Goal: Information Seeking & Learning: Learn about a topic

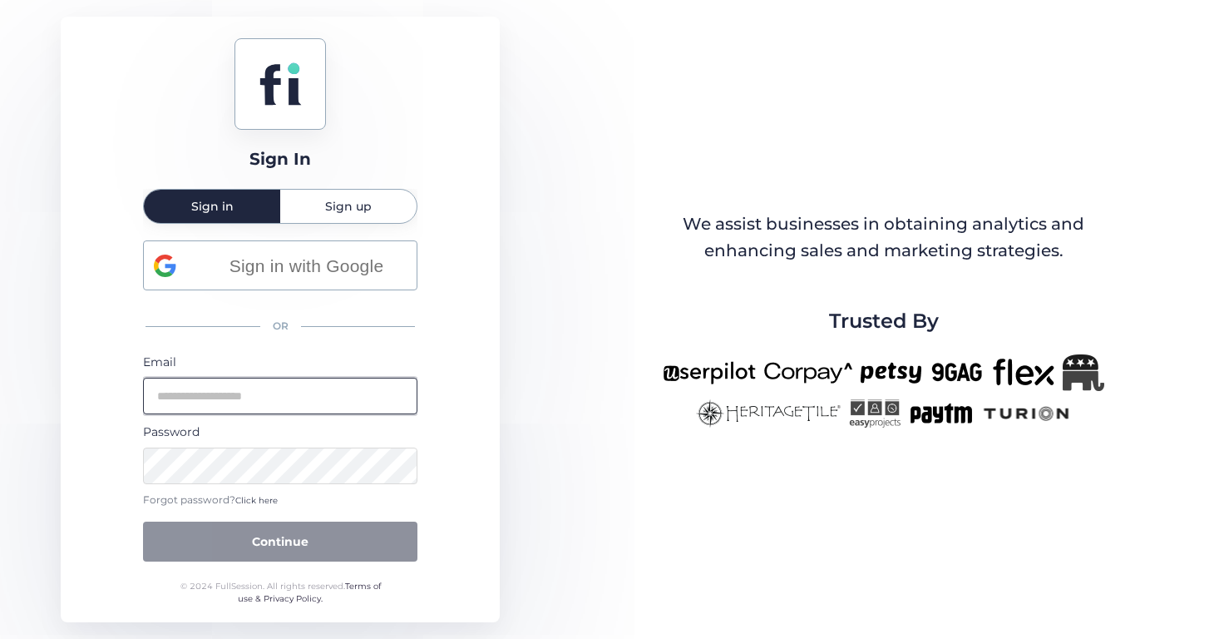
type input "**********"
click at [311, 529] on button "Continue" at bounding box center [280, 541] width 274 height 40
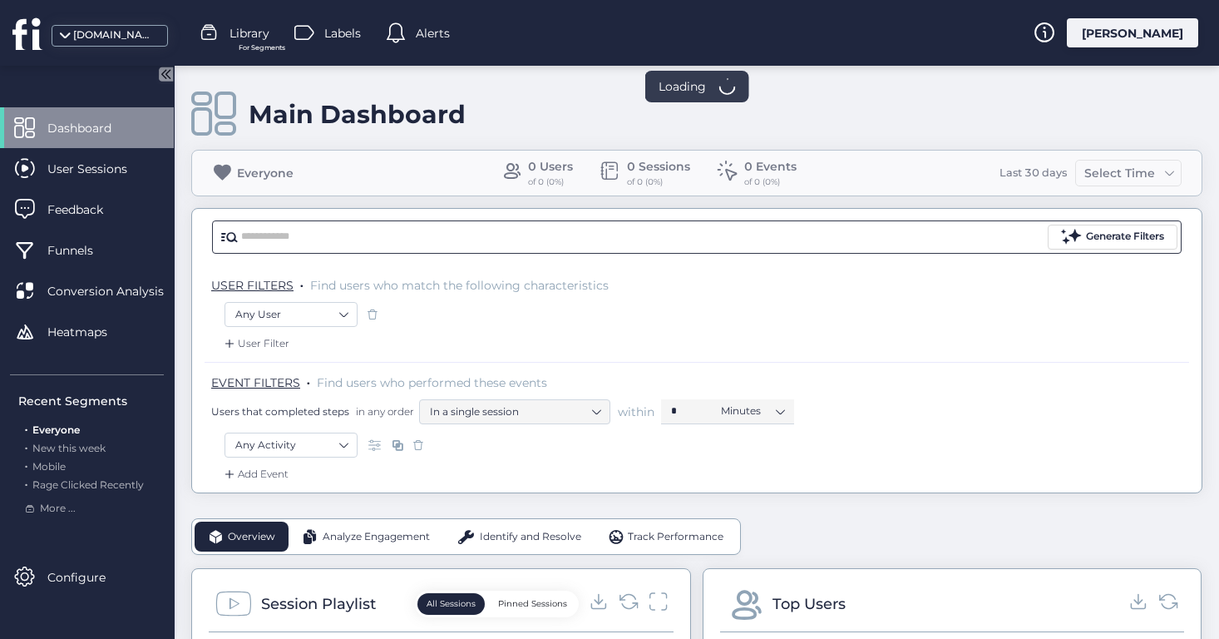
click at [393, 239] on input "text" at bounding box center [642, 236] width 803 height 25
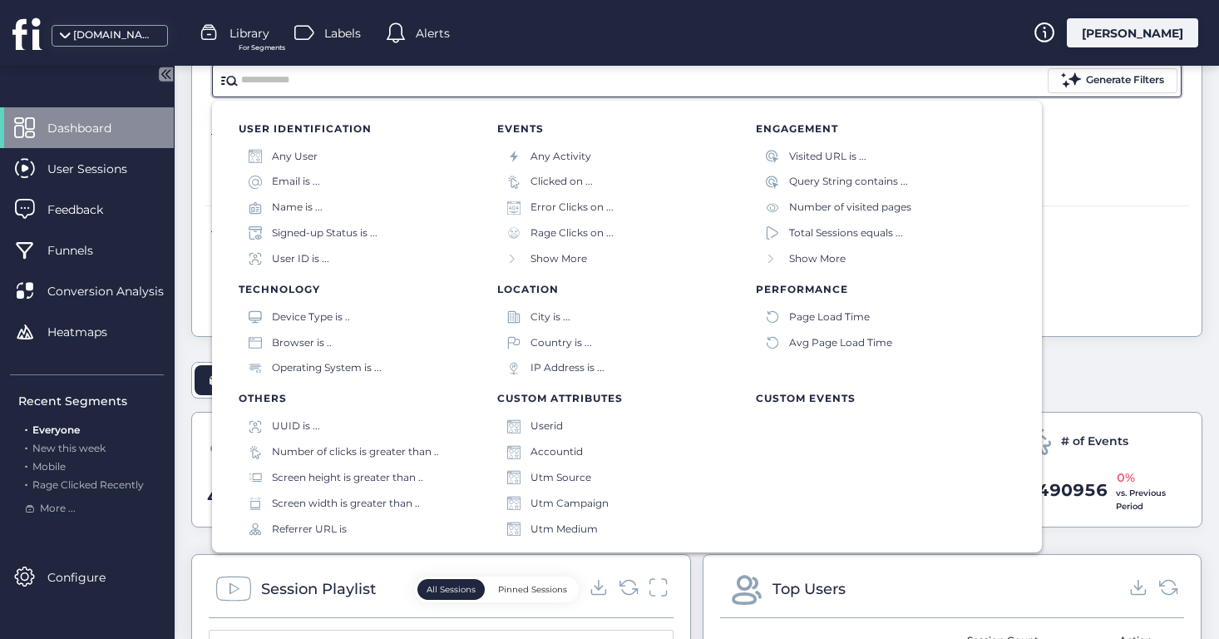
scroll to position [157, 0]
click at [553, 456] on div "Accountid" at bounding box center [556, 452] width 52 height 16
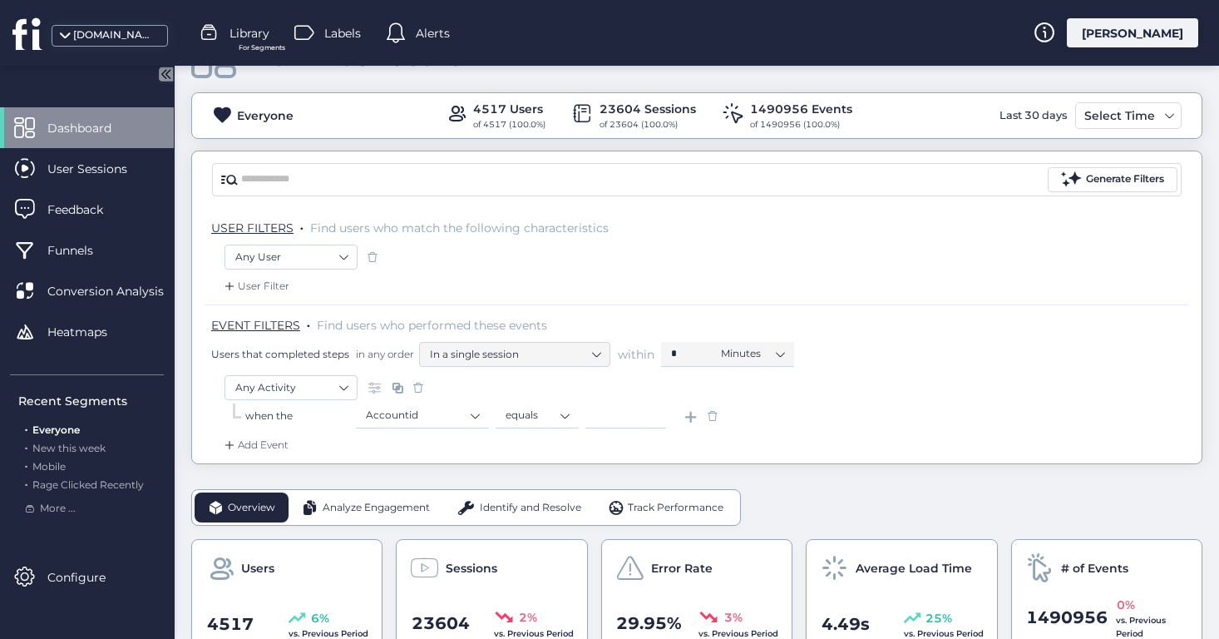
scroll to position [57, 0]
click at [625, 409] on input at bounding box center [625, 416] width 81 height 25
paste input "****"
type input "****"
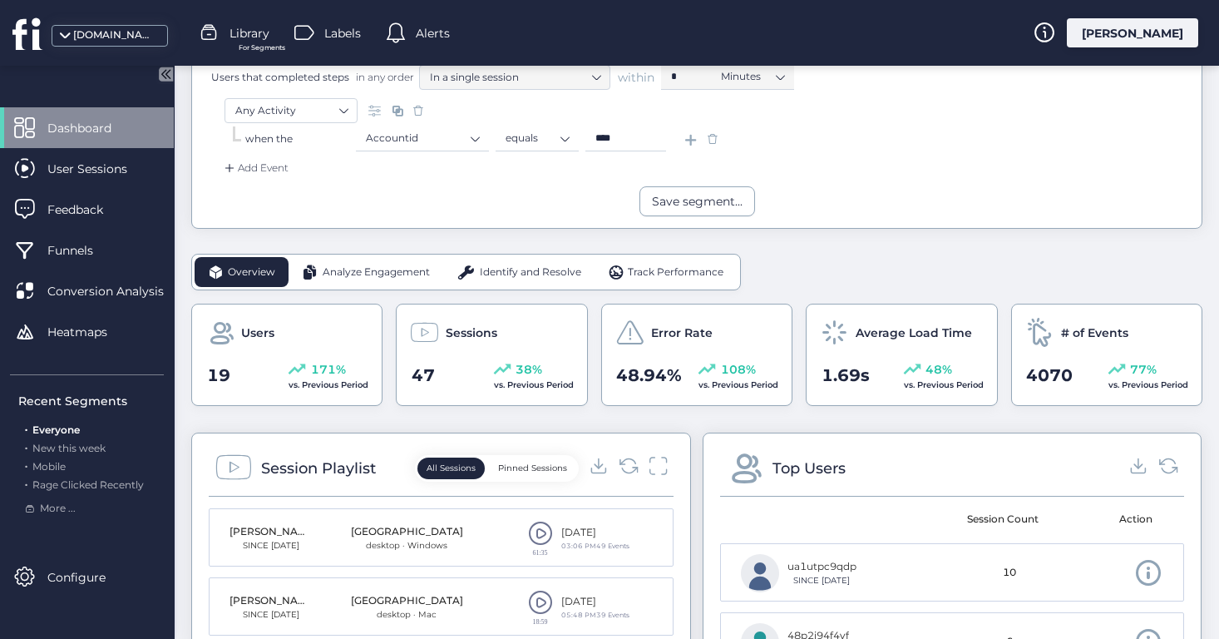
scroll to position [331, 0]
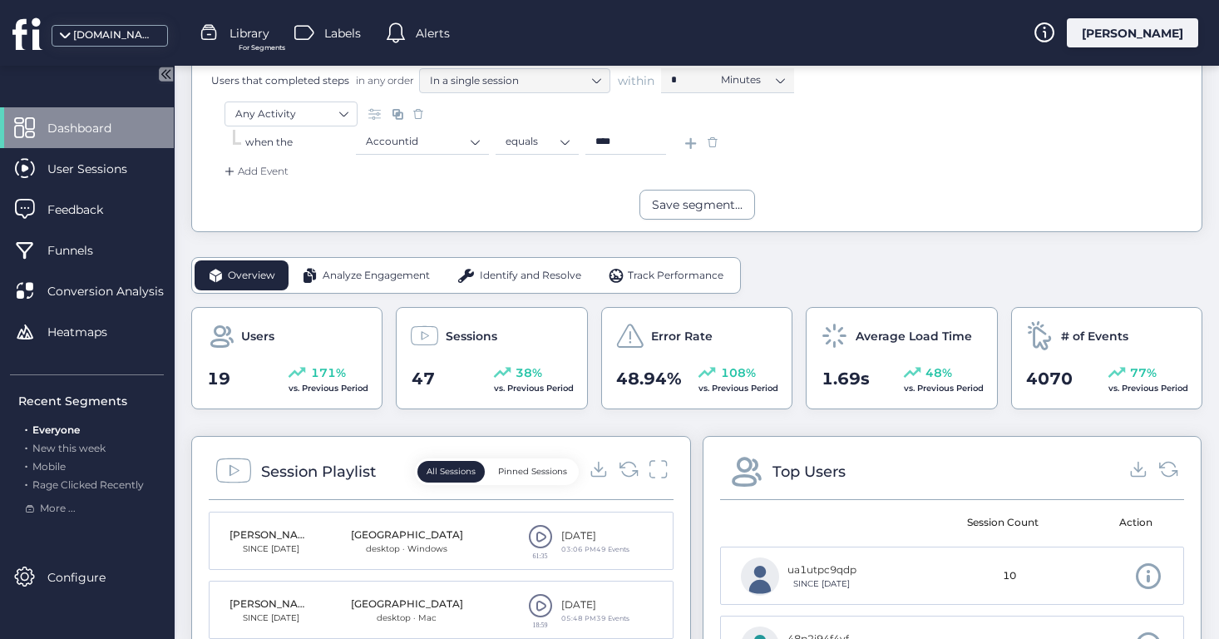
click at [280, 171] on div "Add Event" at bounding box center [254, 171] width 67 height 17
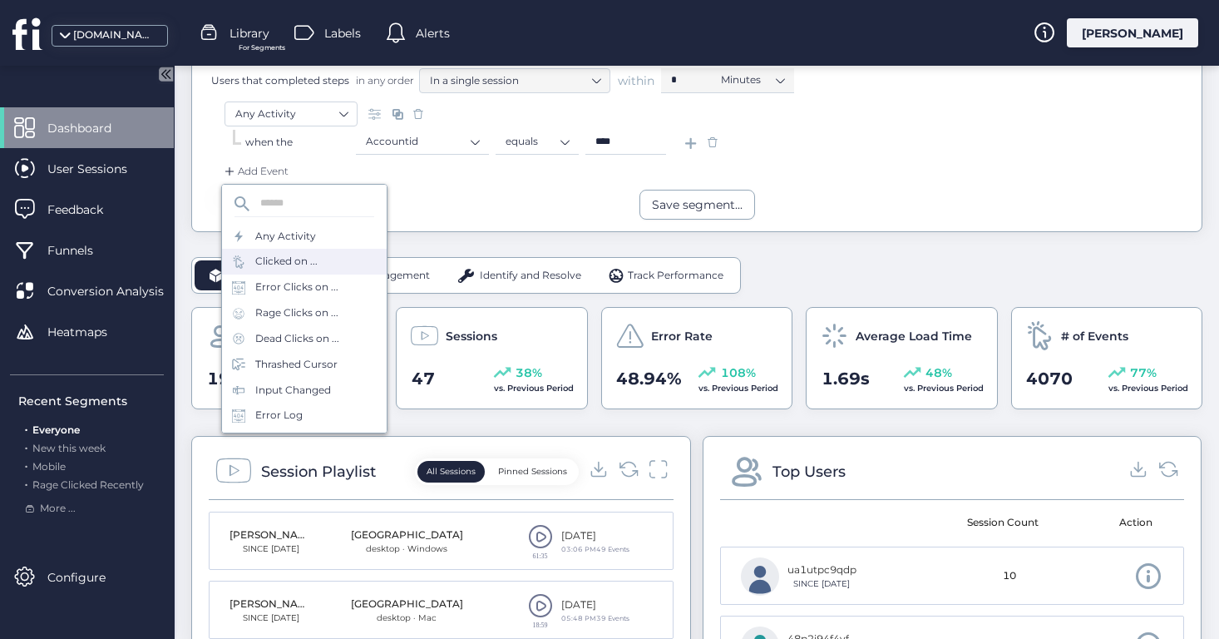
click at [325, 266] on div "Clicked on ..." at bounding box center [304, 262] width 165 height 26
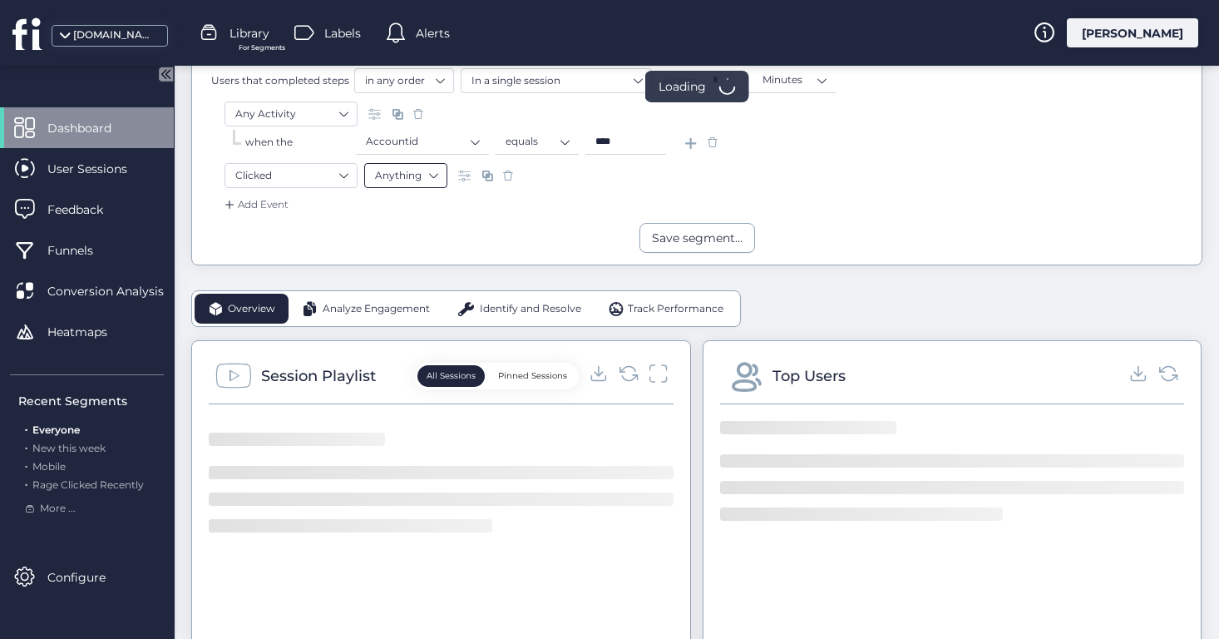
click at [430, 172] on nz-select-item "Anything" at bounding box center [406, 175] width 62 height 25
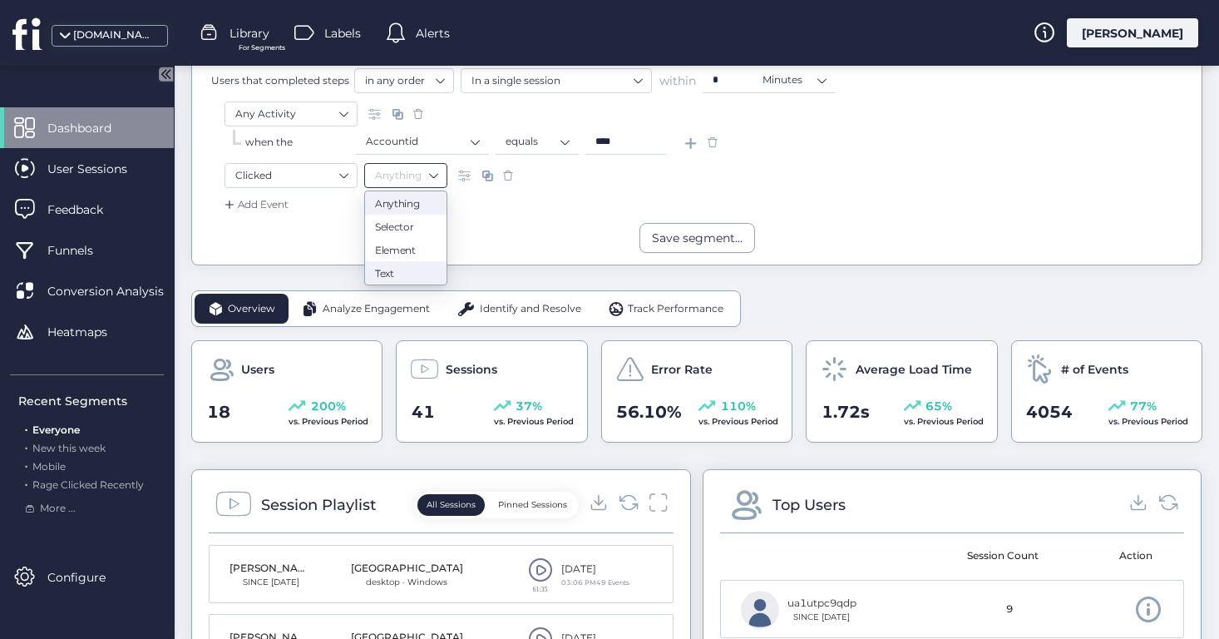
click at [404, 269] on div "Text" at bounding box center [406, 273] width 62 height 12
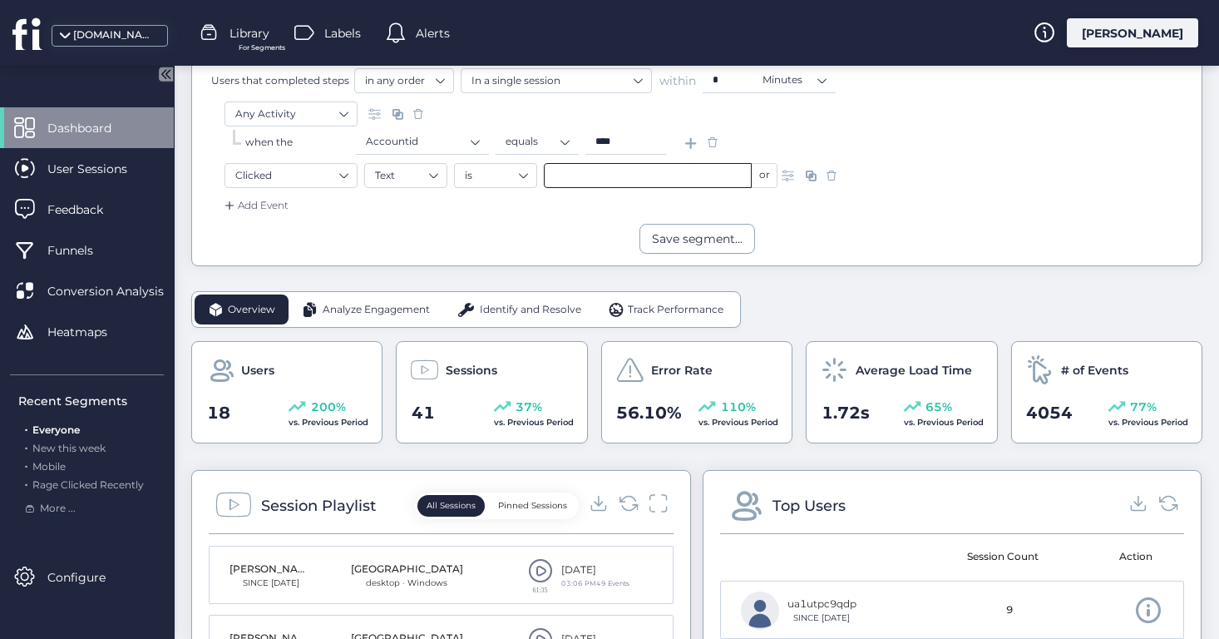
click at [577, 176] on input "text" at bounding box center [648, 175] width 208 height 25
type input "******"
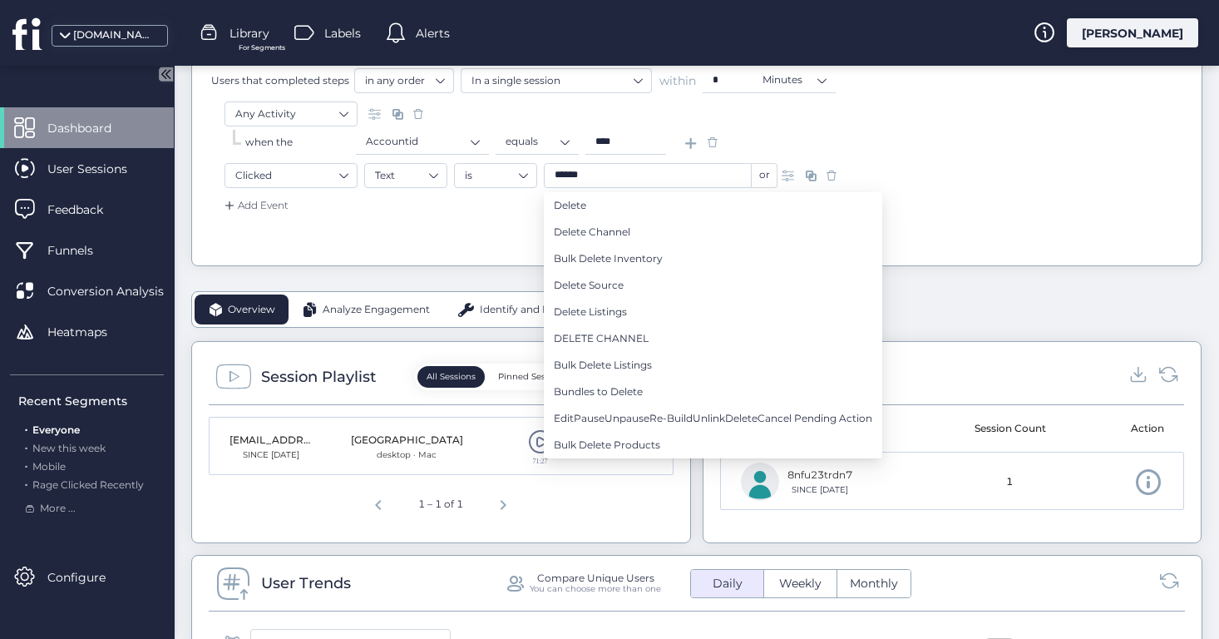
click at [538, 495] on div "1 – 1 of 1" at bounding box center [441, 502] width 455 height 33
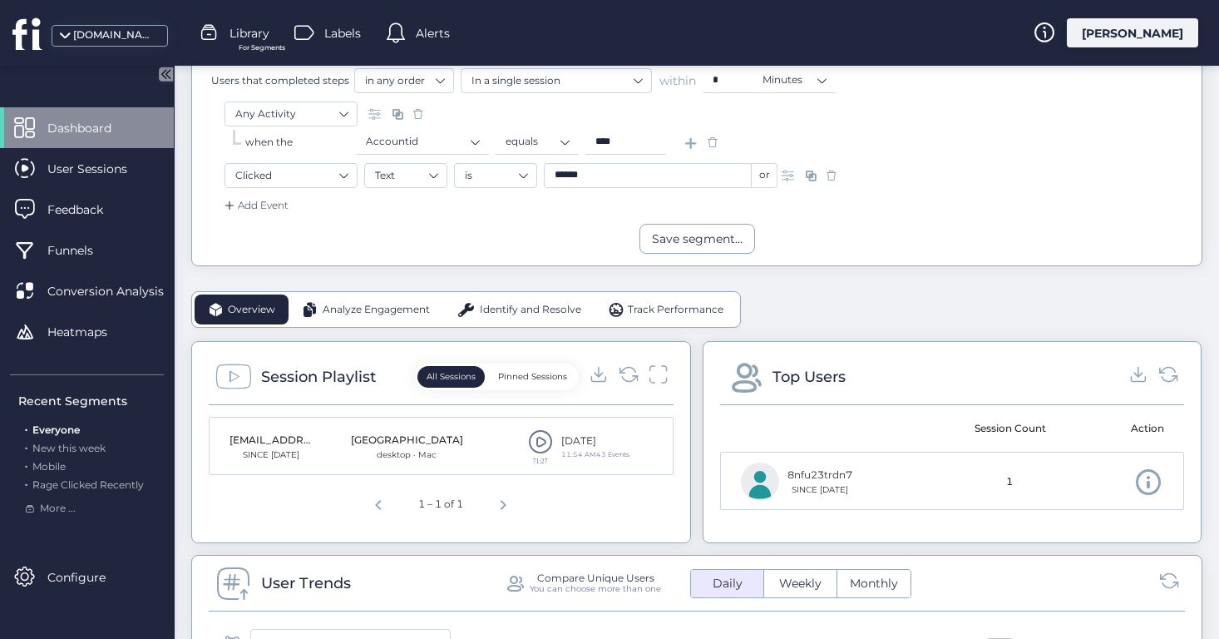
click at [543, 446] on span at bounding box center [540, 441] width 25 height 25
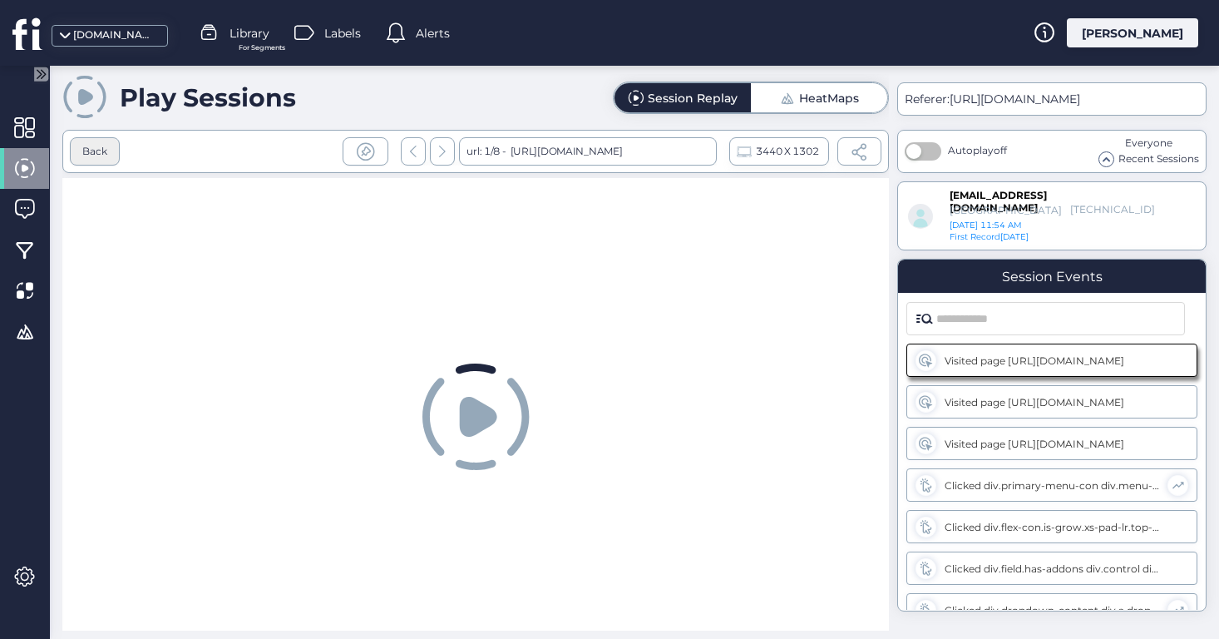
click at [104, 152] on div "Back" at bounding box center [94, 152] width 25 height 16
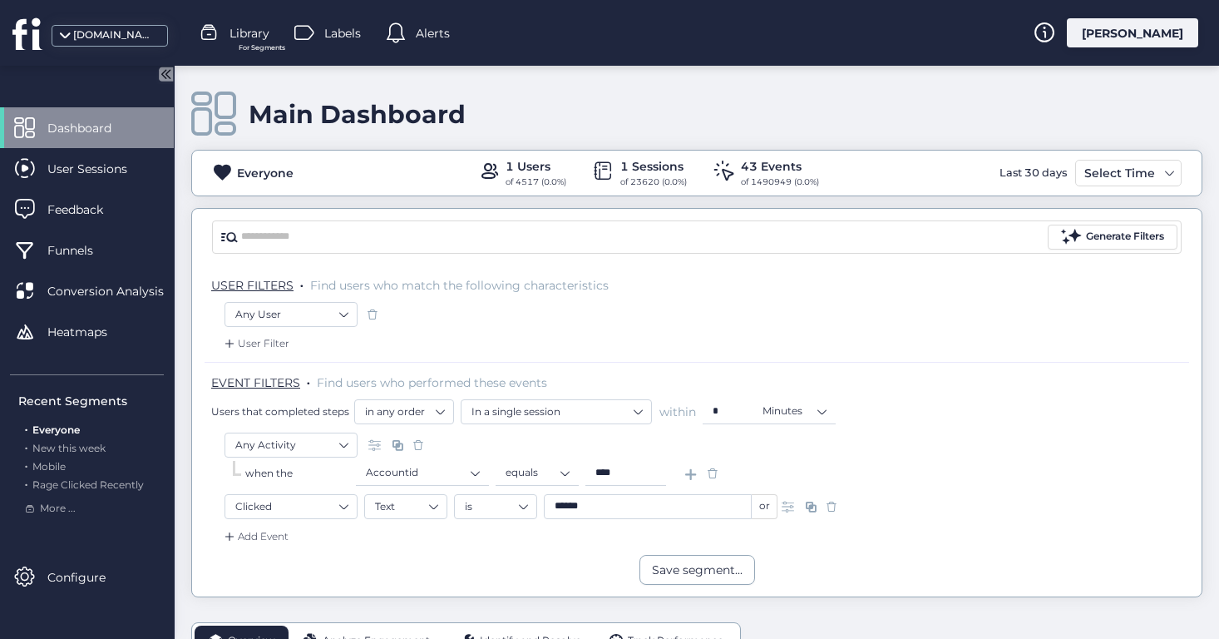
click at [831, 507] on span at bounding box center [831, 506] width 17 height 17
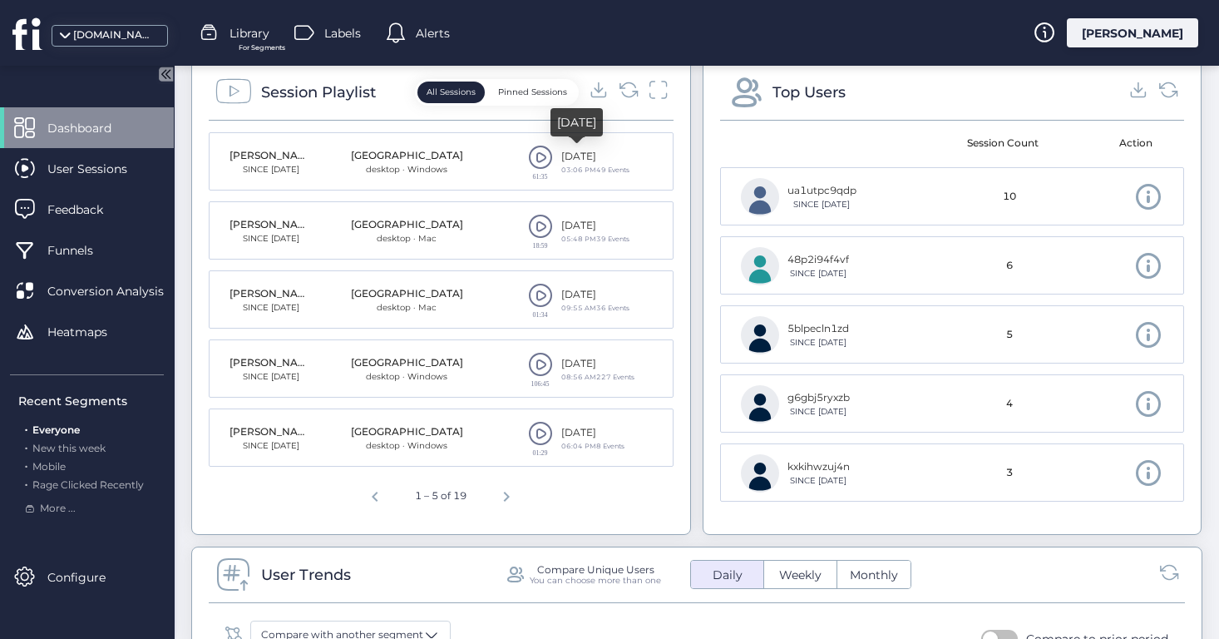
scroll to position [716, 0]
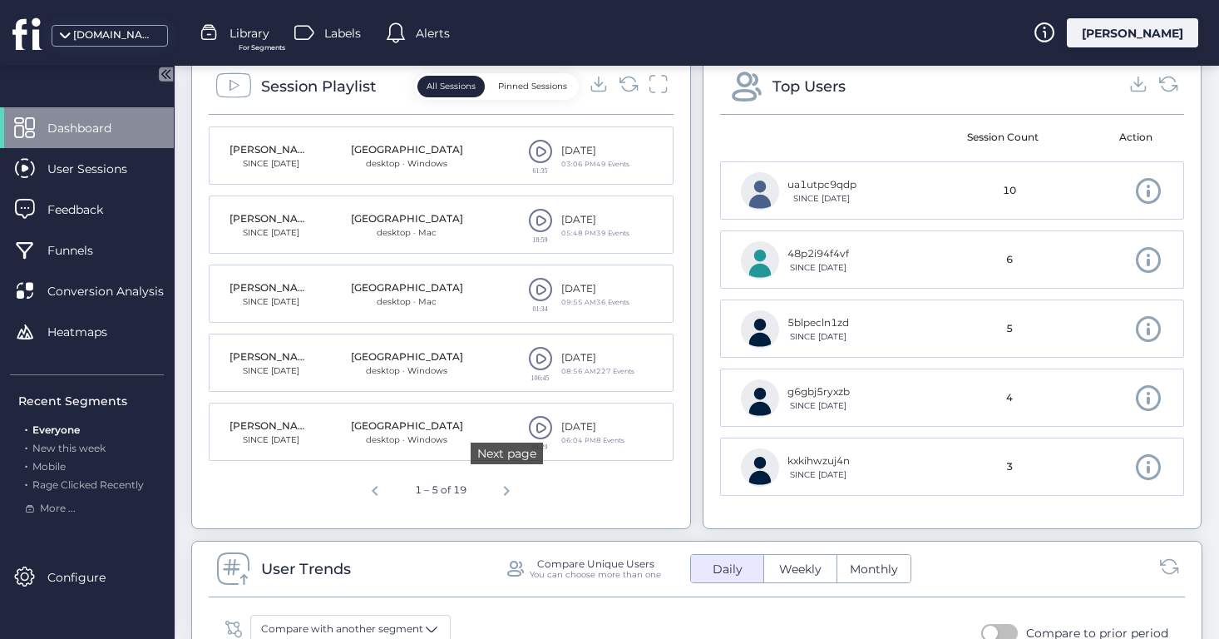
click at [506, 491] on span "Next page" at bounding box center [506, 488] width 40 height 40
click at [506, 491] on span "Next page" at bounding box center [510, 488] width 40 height 40
click at [540, 289] on span at bounding box center [540, 289] width 25 height 25
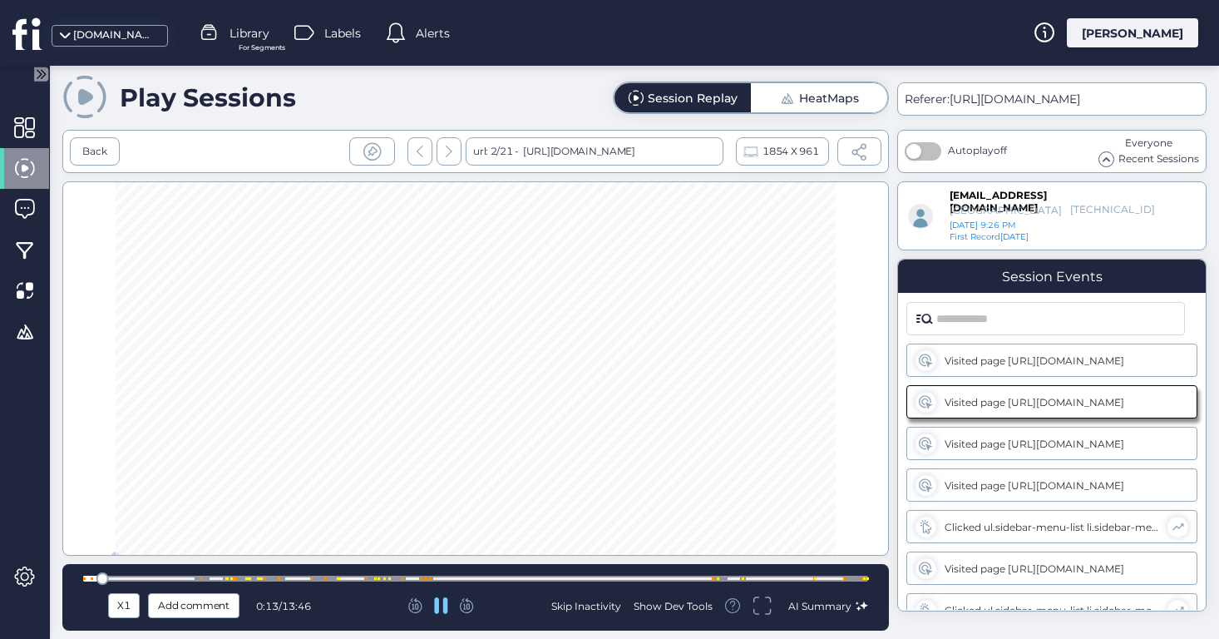
click at [112, 582] on div at bounding box center [475, 578] width 785 height 12
click at [130, 581] on div at bounding box center [475, 578] width 785 height 12
click at [166, 579] on div at bounding box center [475, 578] width 785 height 6
click at [195, 578] on div at bounding box center [475, 578] width 785 height 6
click at [202, 578] on div at bounding box center [201, 578] width 12 height 12
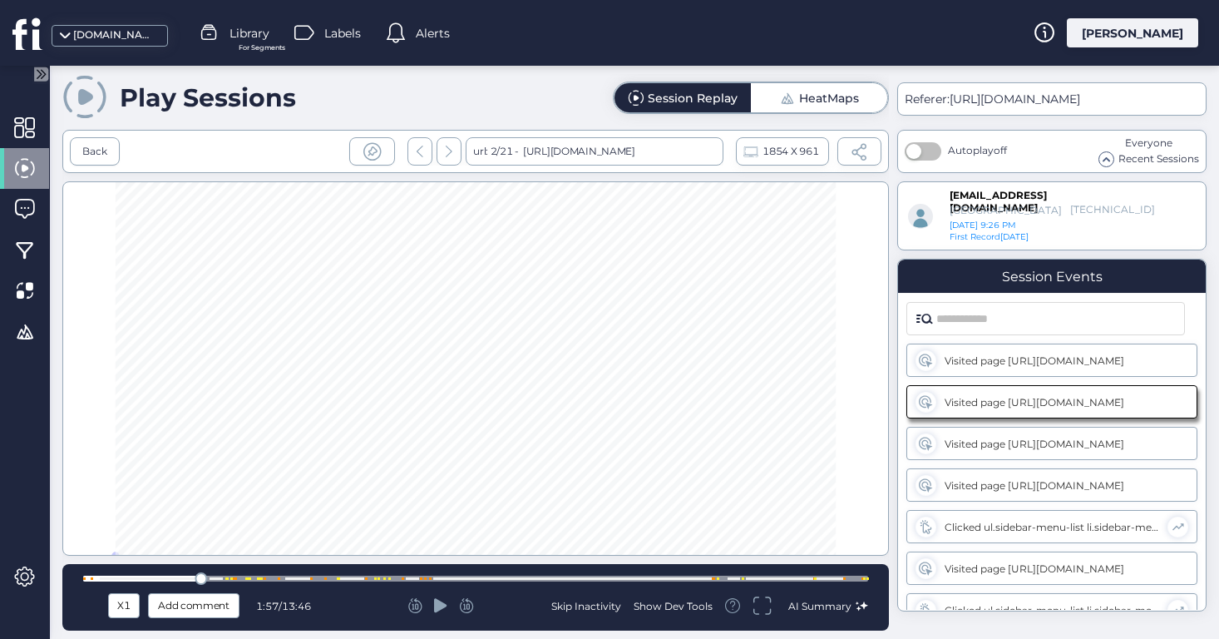
click at [215, 579] on div at bounding box center [475, 578] width 785 height 6
click at [443, 606] on icon at bounding box center [440, 605] width 13 height 14
click at [217, 579] on div at bounding box center [475, 578] width 785 height 6
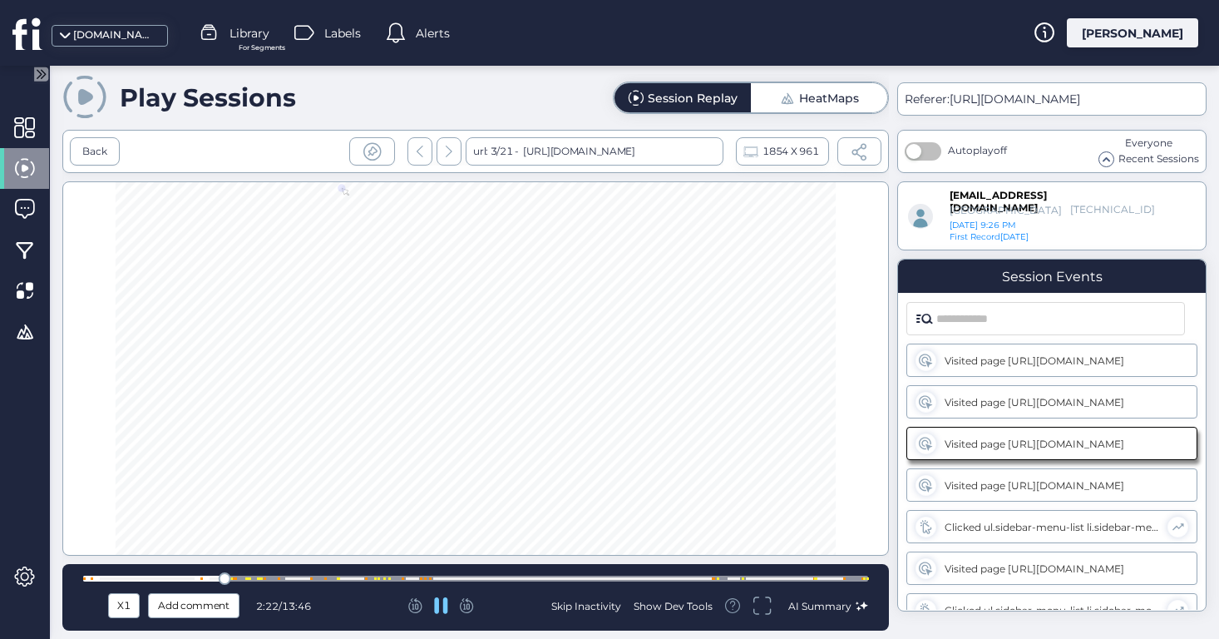
click at [239, 576] on div at bounding box center [475, 578] width 785 height 6
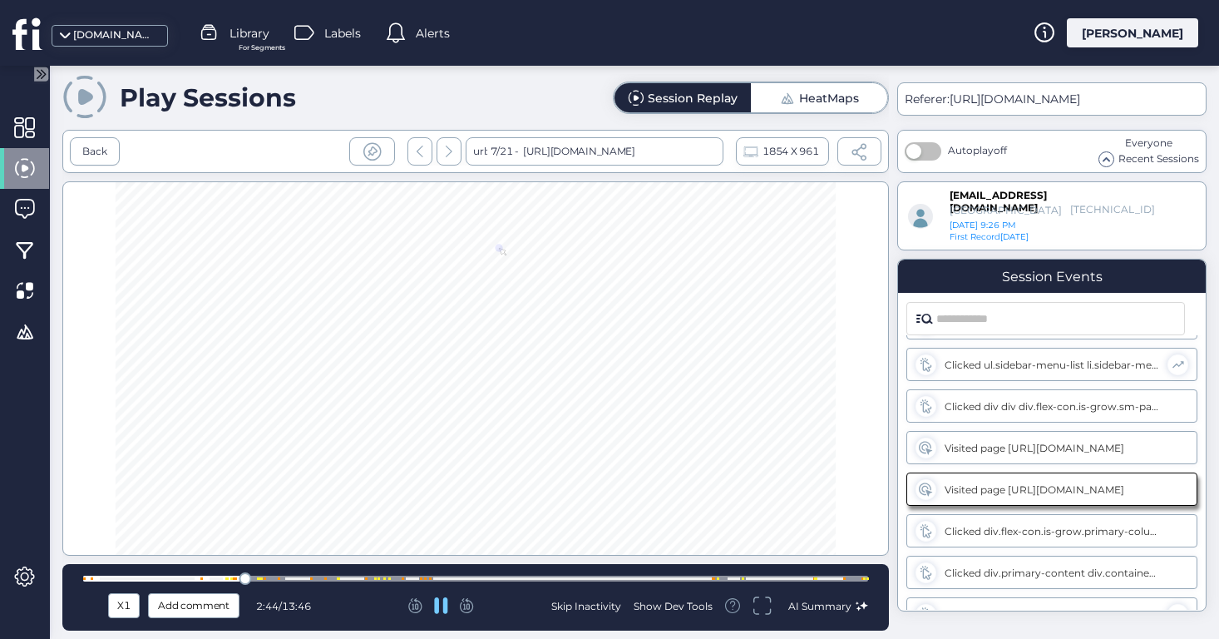
scroll to position [261, 0]
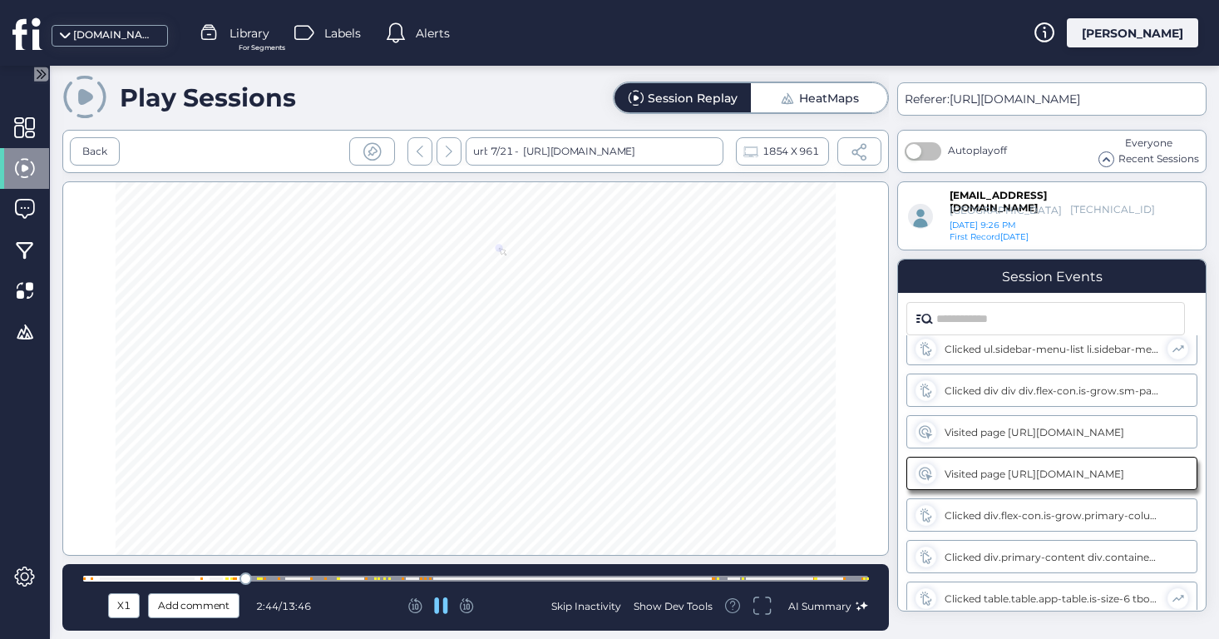
click at [250, 574] on div at bounding box center [245, 578] width 12 height 12
click at [267, 573] on div at bounding box center [475, 578] width 785 height 12
click at [269, 576] on div at bounding box center [475, 578] width 785 height 6
click at [294, 578] on div at bounding box center [475, 578] width 785 height 6
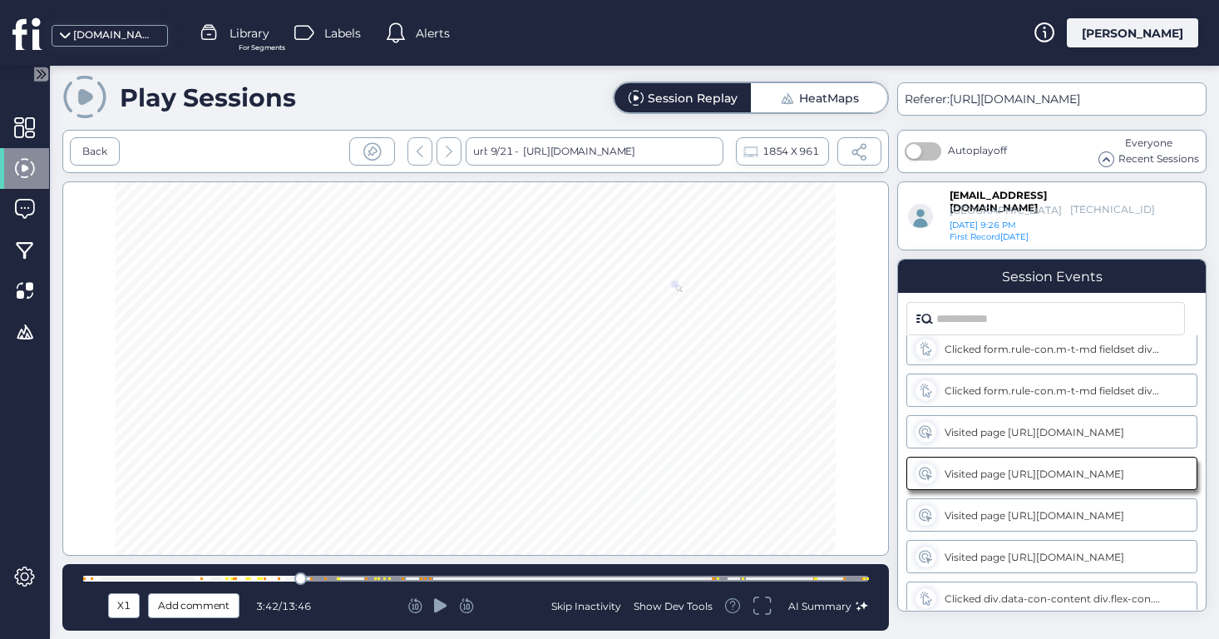
click at [320, 578] on div at bounding box center [475, 578] width 785 height 6
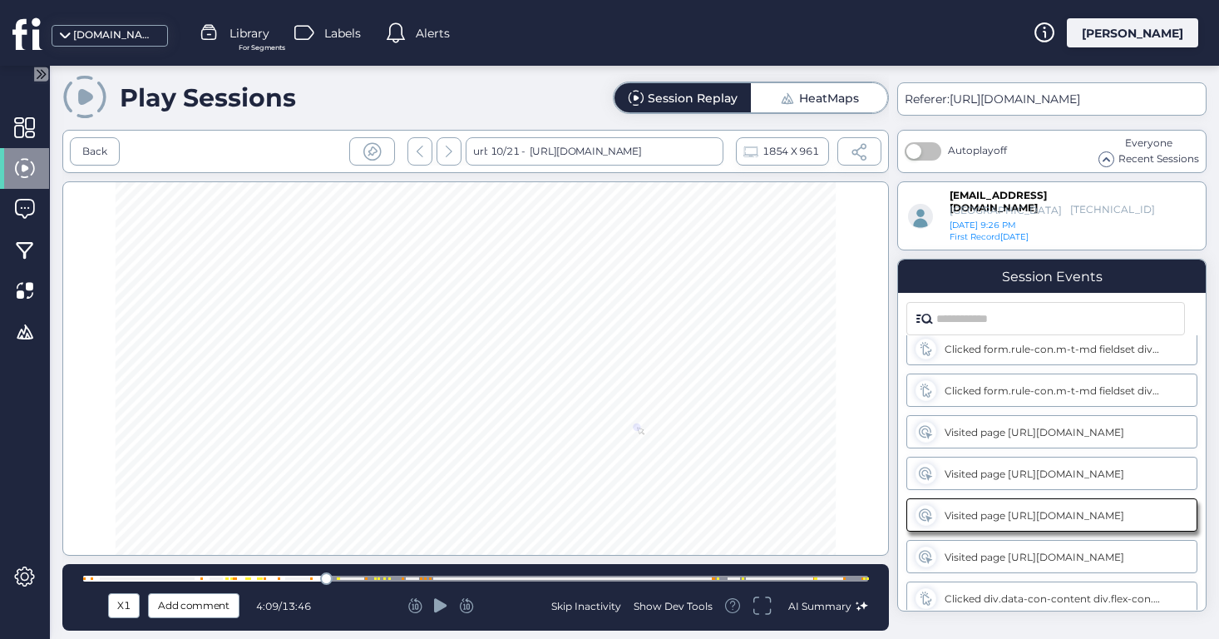
scroll to position [677, 0]
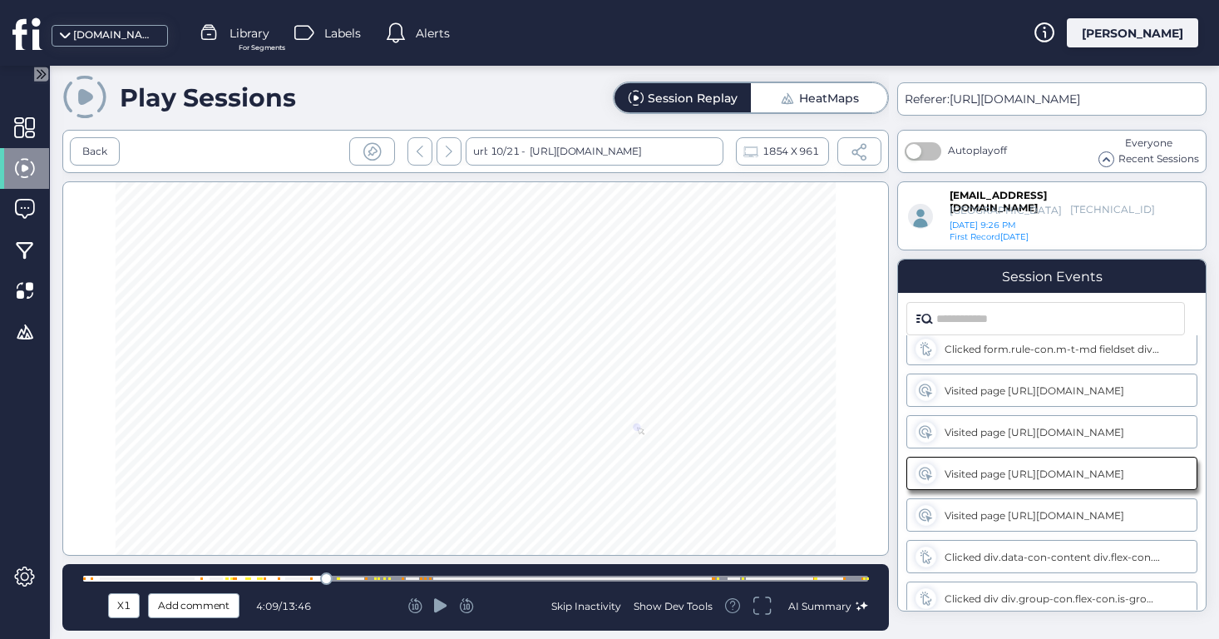
click at [332, 578] on div at bounding box center [326, 578] width 12 height 12
click at [343, 578] on div at bounding box center [475, 578] width 785 height 6
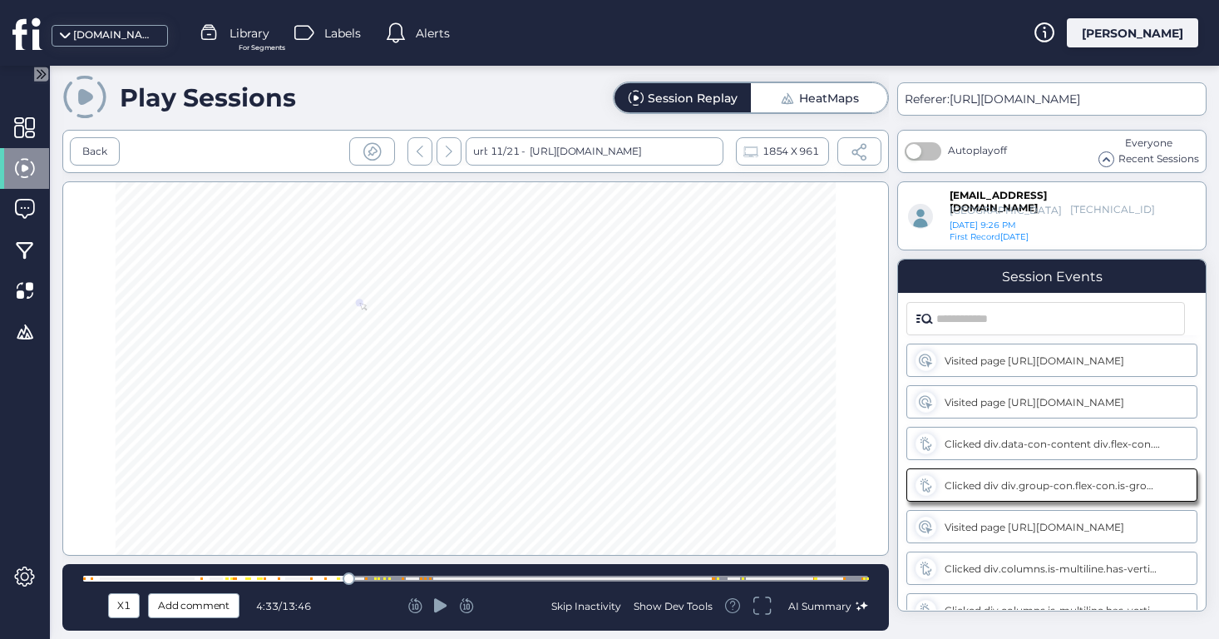
scroll to position [801, 0]
